Goal: Find specific page/section: Find specific page/section

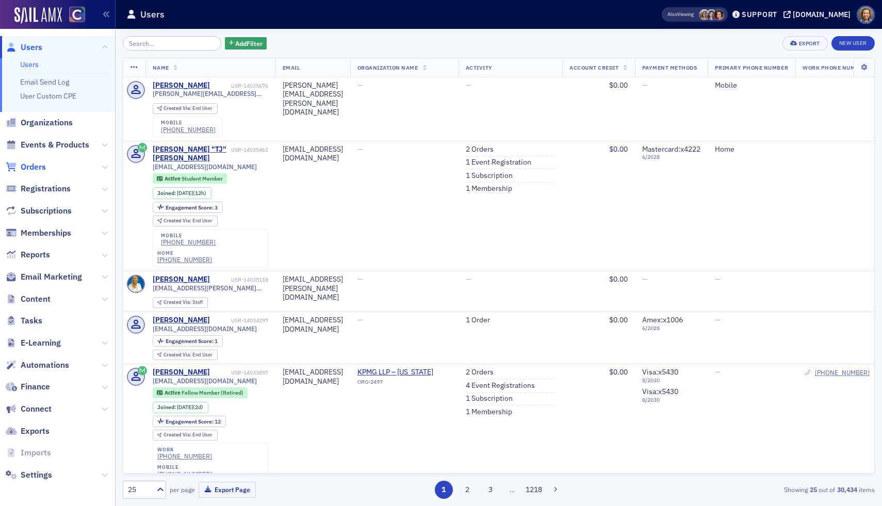
click at [34, 163] on span "Orders" at bounding box center [33, 166] width 25 height 11
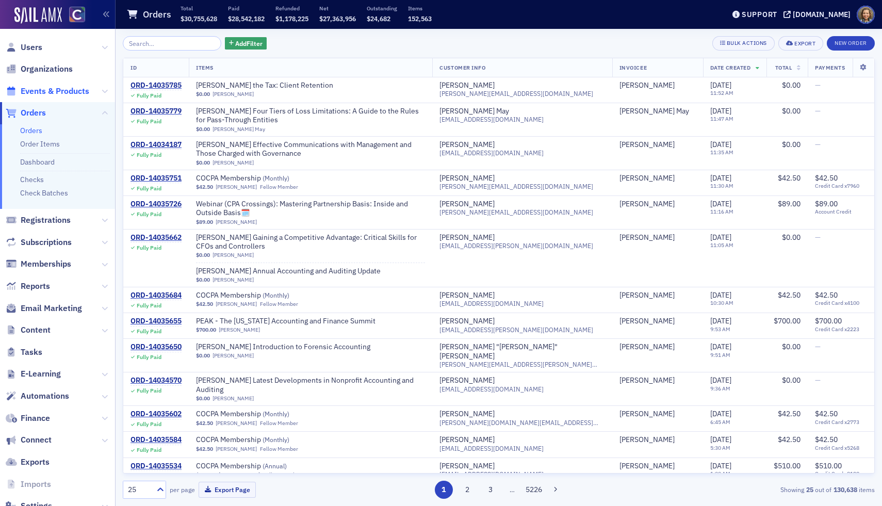
click at [60, 92] on span "Events & Products" at bounding box center [55, 91] width 69 height 11
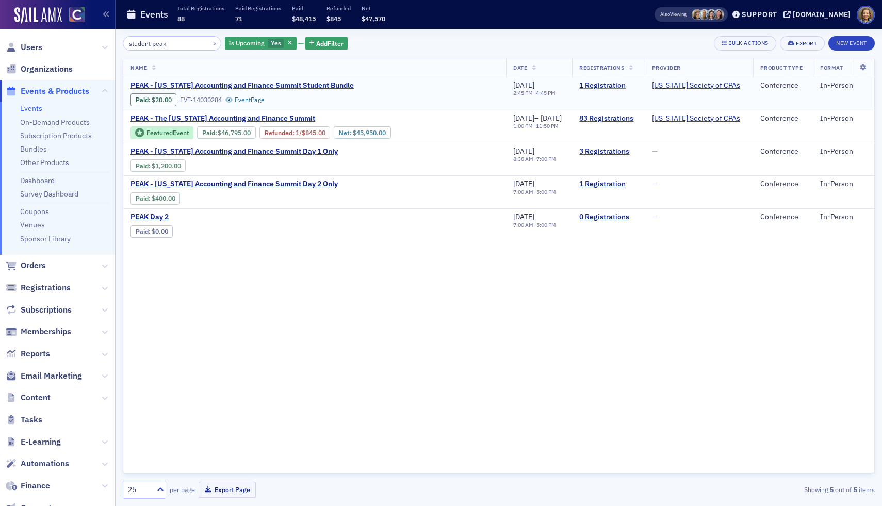
type input "student peak"
click at [617, 89] on link "1 Registration" at bounding box center [608, 85] width 58 height 9
click at [210, 84] on span "PEAK - [US_STATE] Accounting and Finance Summit Student Bundle" at bounding box center [241, 85] width 223 height 9
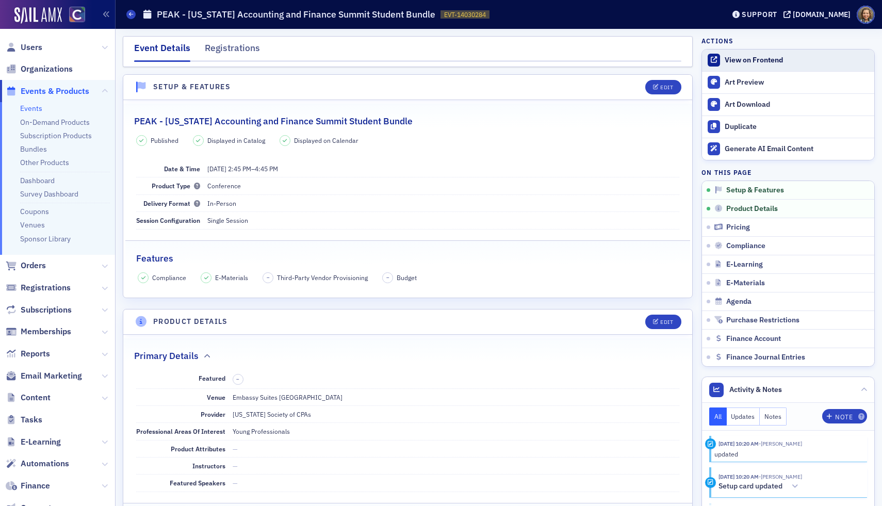
click at [770, 61] on div "View on Frontend" at bounding box center [797, 60] width 144 height 9
